Goal: Information Seeking & Learning: Check status

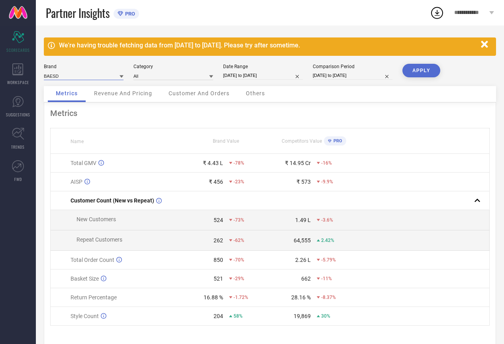
click at [104, 79] on input at bounding box center [84, 76] width 80 height 8
click at [89, 84] on div "BAESD" at bounding box center [84, 87] width 80 height 14
click at [122, 76] on icon at bounding box center [121, 76] width 4 height 3
click at [122, 76] on icon at bounding box center [121, 76] width 4 height 4
click at [178, 76] on input at bounding box center [173, 76] width 80 height 8
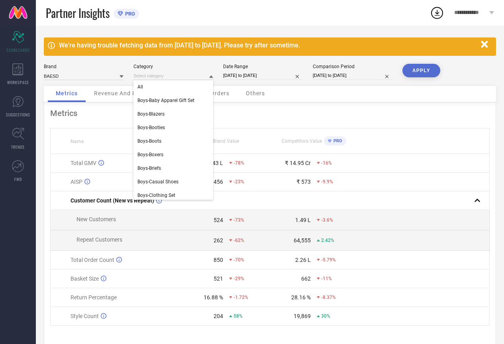
click at [311, 86] on div "Metrics Revenue And Pricing Customer And Orders Others" at bounding box center [270, 94] width 452 height 16
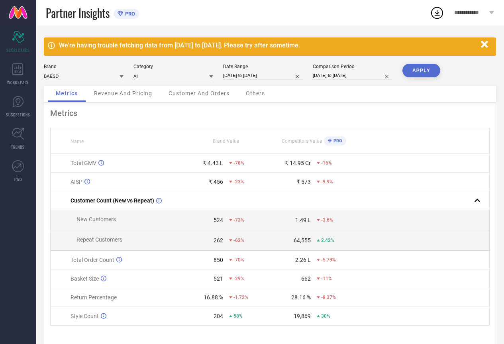
click at [428, 72] on button "APPLY" at bounding box center [421, 71] width 38 height 14
click at [142, 99] on div "Revenue And Pricing" at bounding box center [123, 94] width 74 height 16
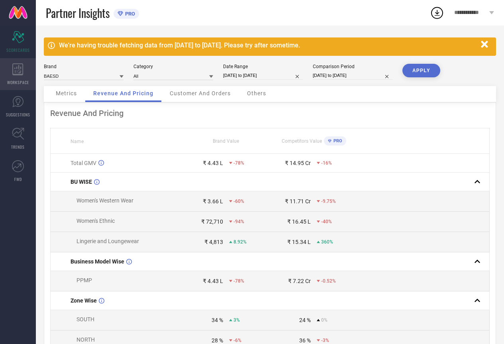
click at [27, 71] on div "WORKSPACE" at bounding box center [18, 74] width 36 height 32
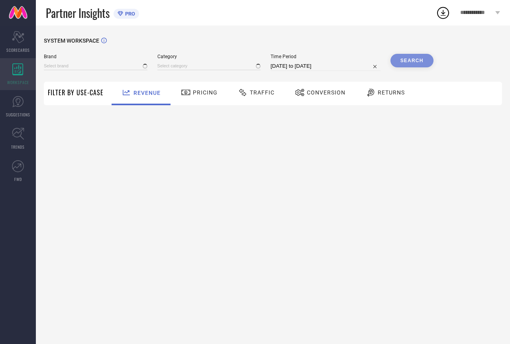
type input "BAESD"
type input "All"
click at [100, 72] on div "Brand BAESD Category All Time Period 14-08-2025 to 13-09-2025 Search" at bounding box center [238, 66] width 389 height 24
click at [101, 70] on input at bounding box center [96, 66] width 104 height 8
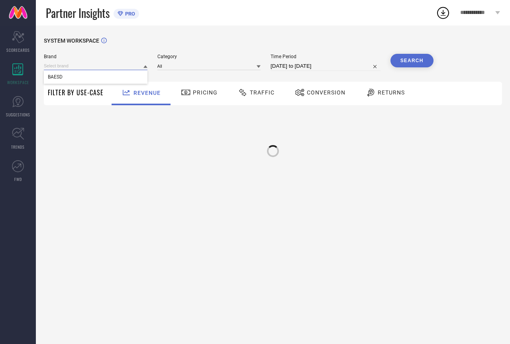
click at [144, 65] on div at bounding box center [96, 66] width 104 height 8
click at [147, 66] on icon at bounding box center [145, 66] width 4 height 4
click at [206, 96] on div "Pricing" at bounding box center [199, 93] width 41 height 14
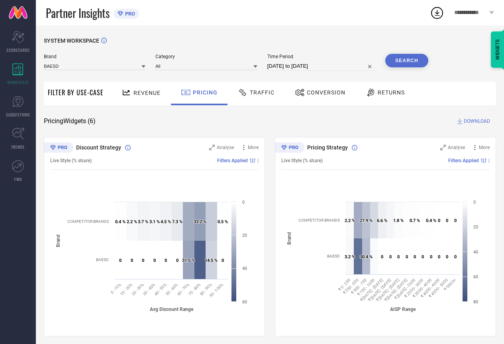
click at [270, 97] on div "Traffic" at bounding box center [256, 93] width 41 height 14
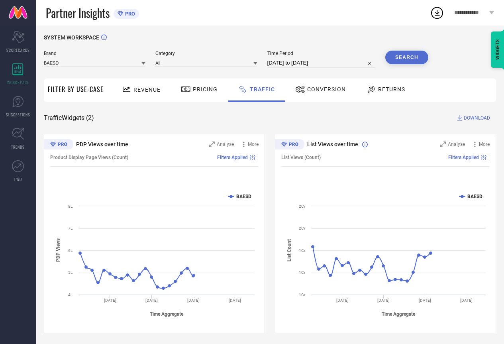
scroll to position [5, 0]
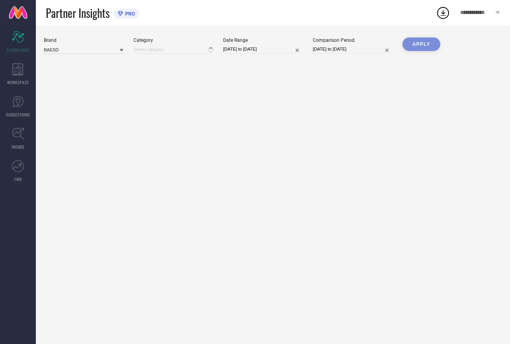
type input "All"
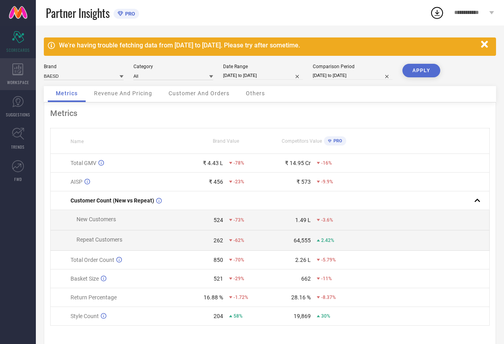
click at [12, 79] on span "WORKSPACE" at bounding box center [18, 82] width 22 height 6
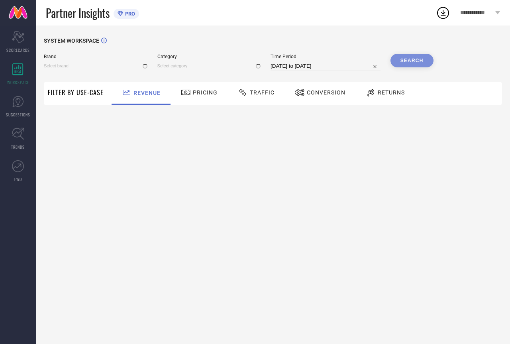
type input "BAESD"
type input "All"
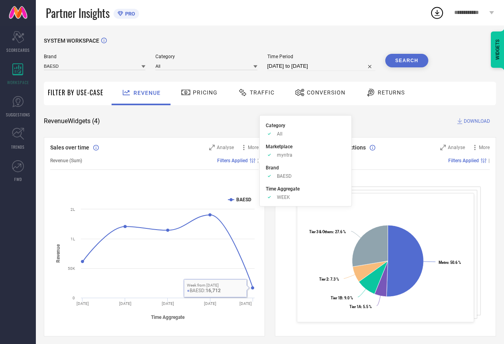
click at [199, 91] on span "Pricing" at bounding box center [205, 92] width 25 height 6
